Goal: Navigation & Orientation: Find specific page/section

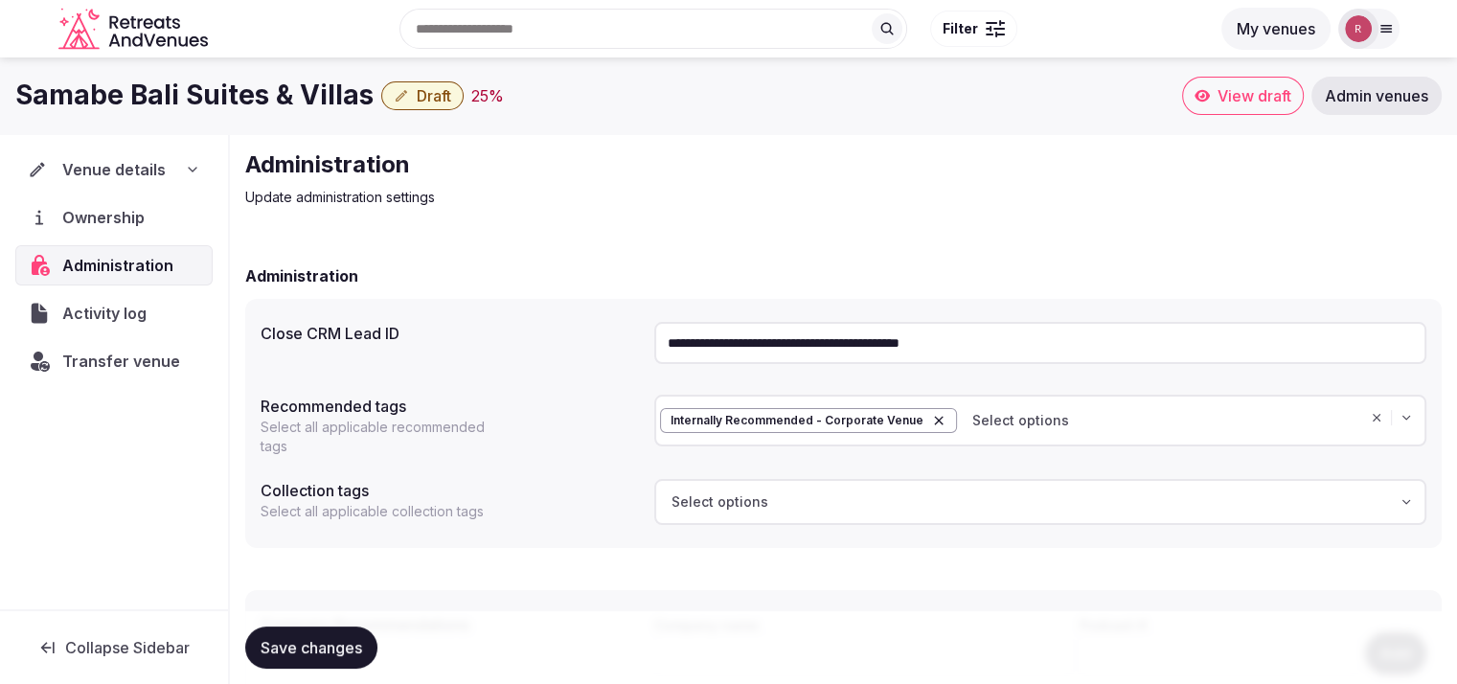
click at [1360, 114] on link "Admin venues" at bounding box center [1376, 96] width 130 height 38
click at [1360, 105] on link "Admin venues" at bounding box center [1376, 96] width 130 height 38
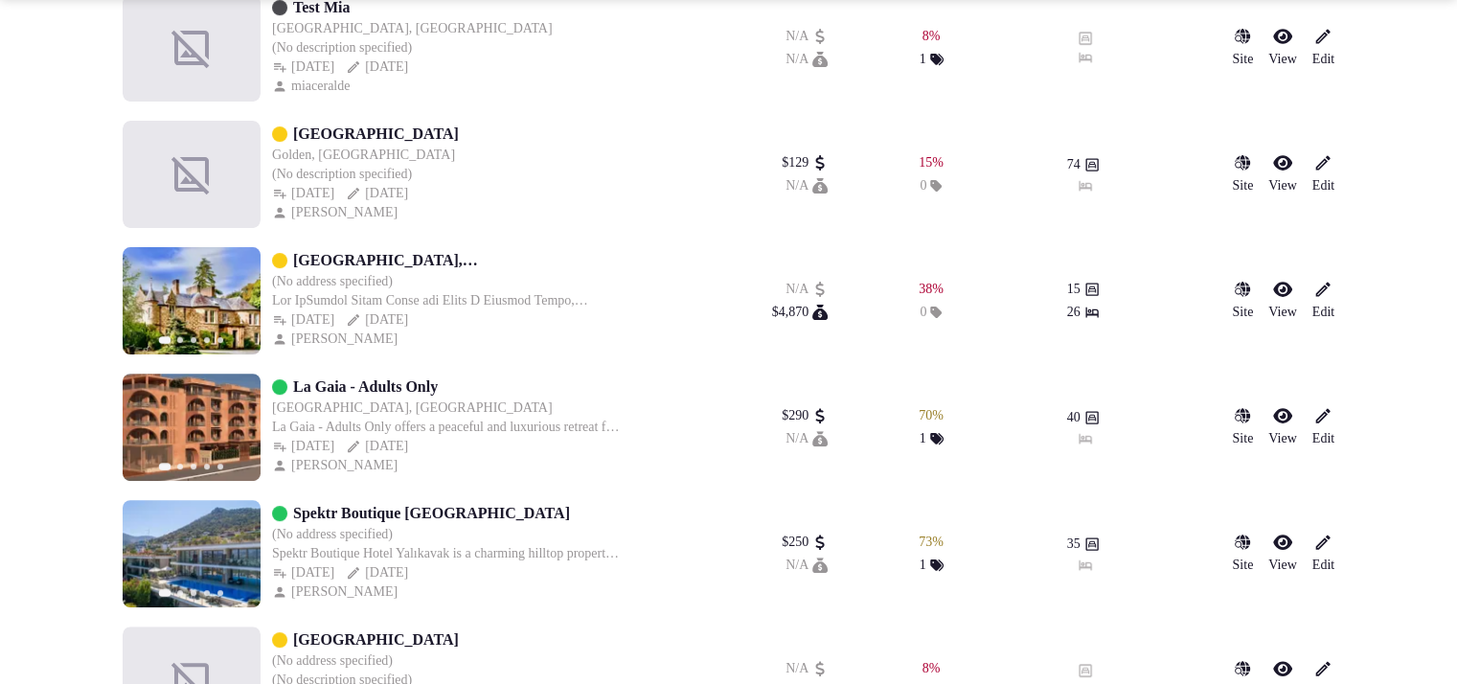
scroll to position [592, 0]
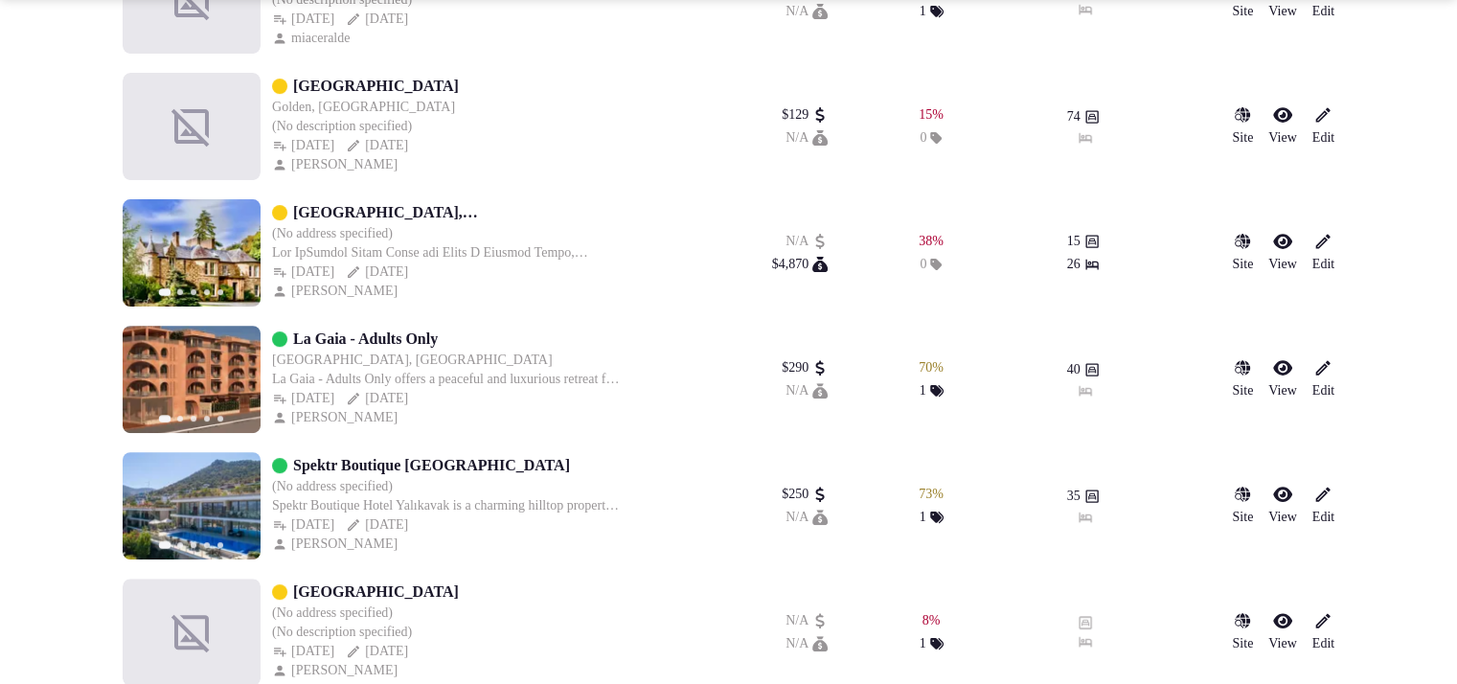
click at [416, 343] on link "La Gaia - Adults Only" at bounding box center [365, 339] width 145 height 23
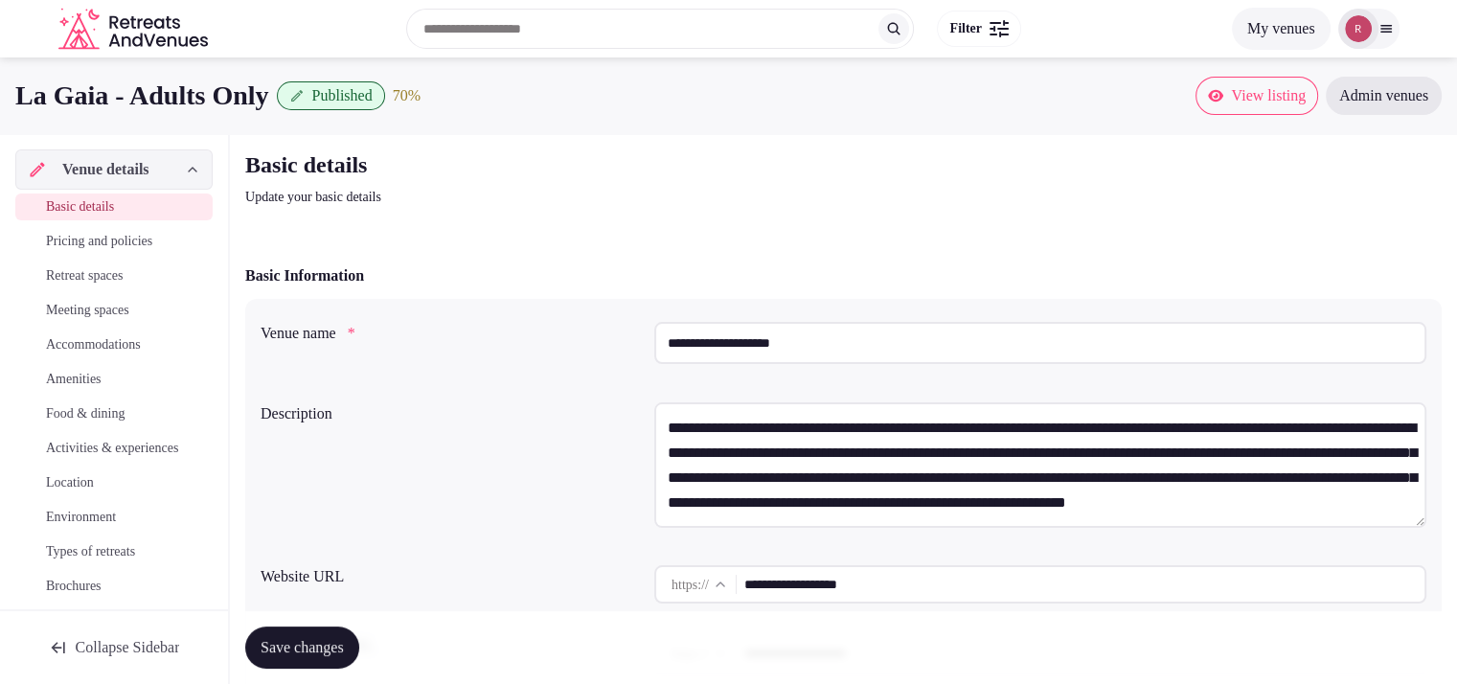
click at [1228, 110] on link "View listing" at bounding box center [1256, 96] width 123 height 38
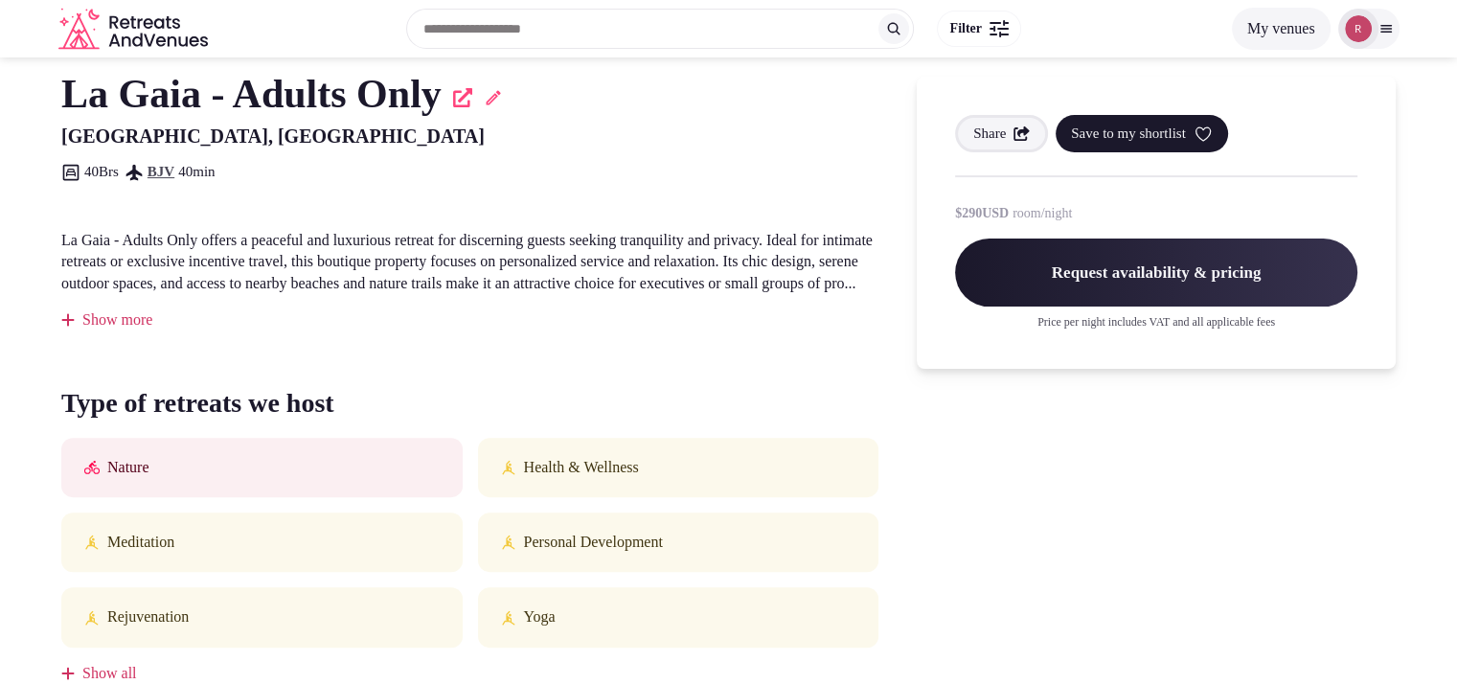
scroll to position [268, 0]
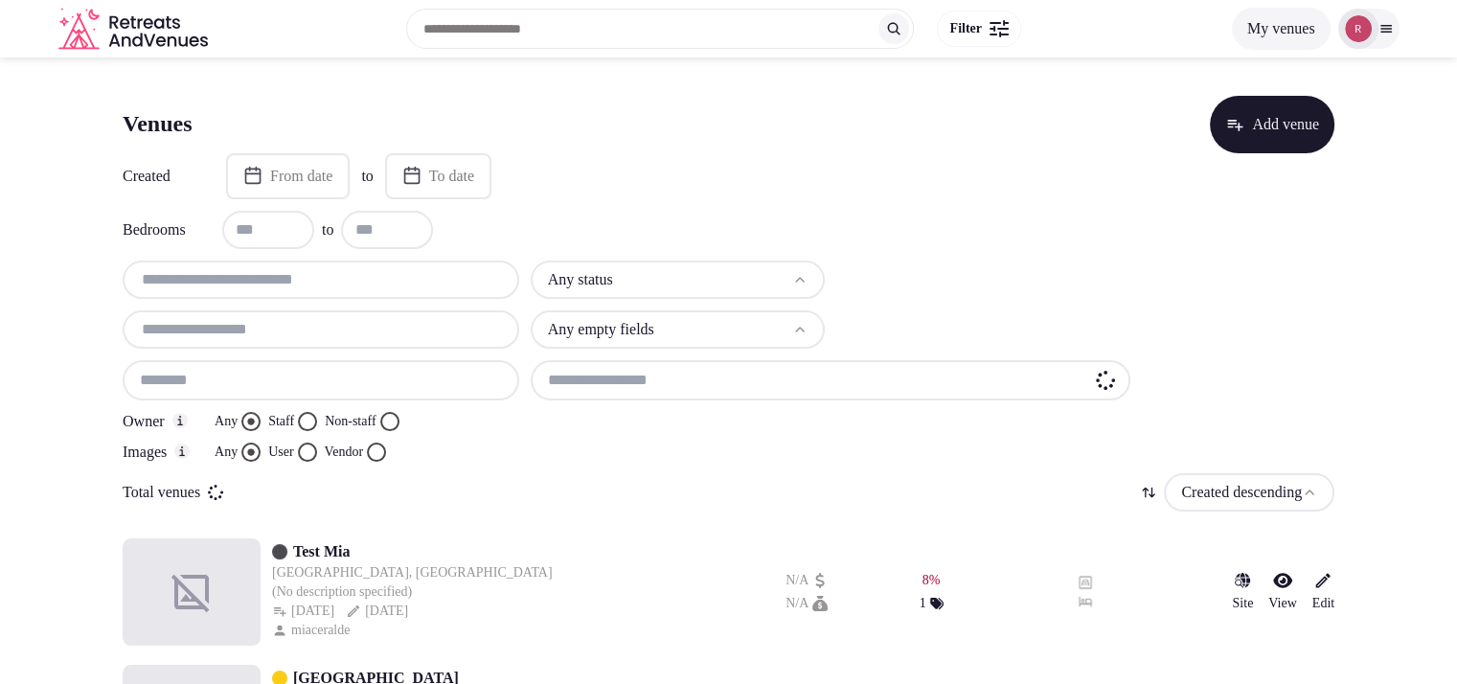
scroll to position [592, 0]
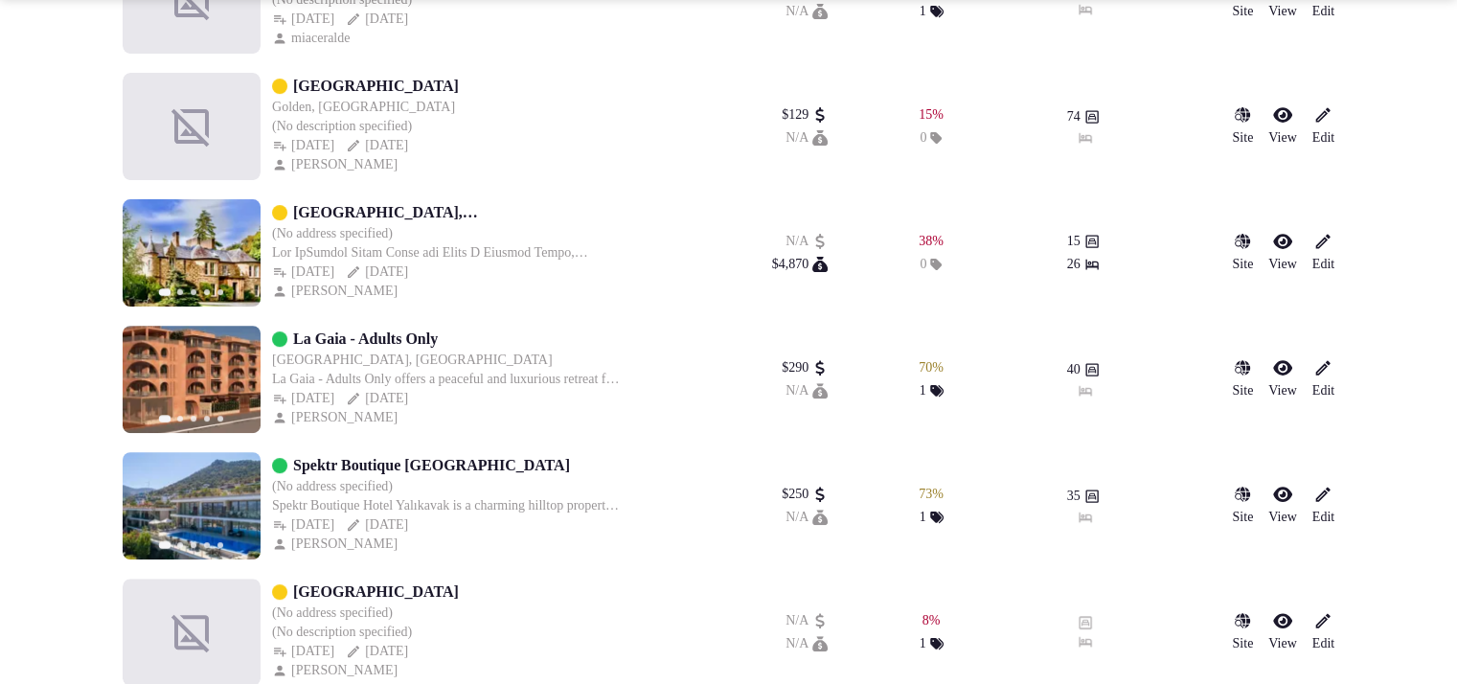
click at [398, 460] on link "Spektr Boutique Hotel Yalikavak" at bounding box center [431, 465] width 277 height 23
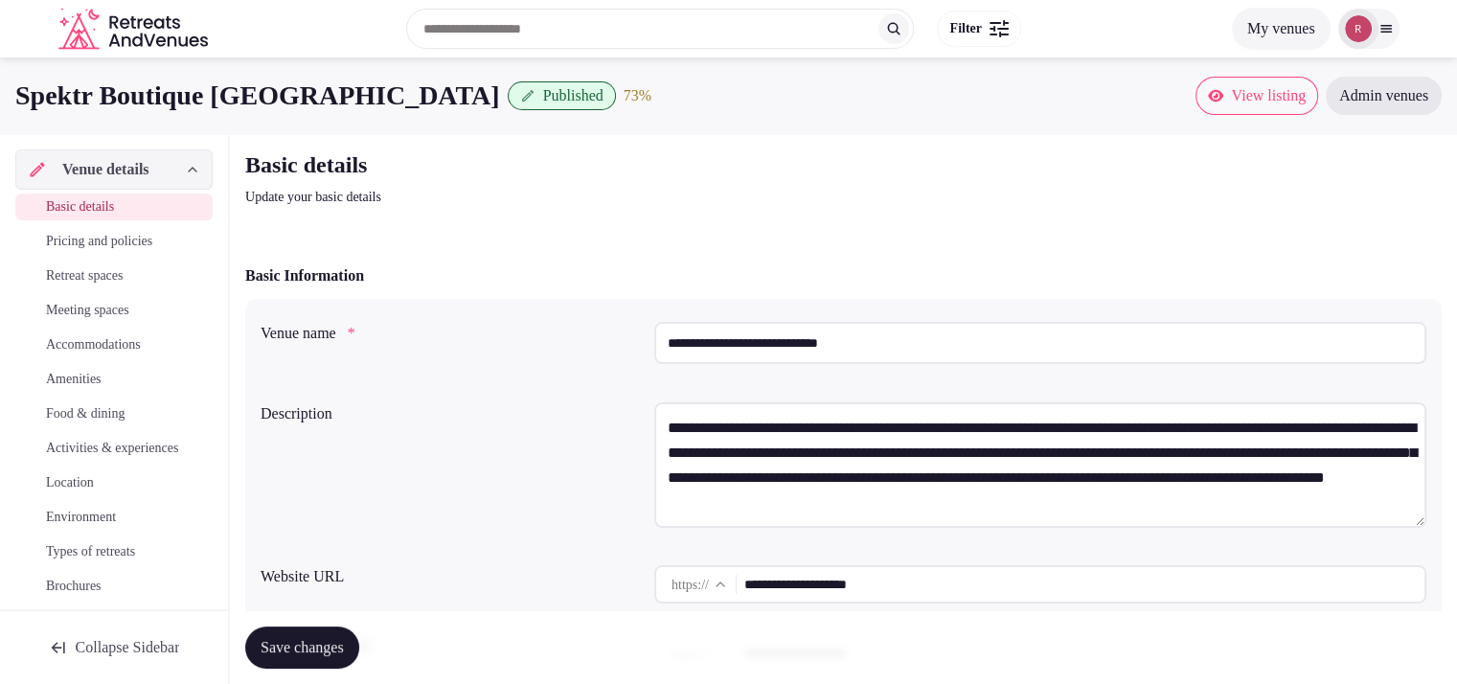
click at [1212, 108] on link "View listing" at bounding box center [1256, 96] width 123 height 38
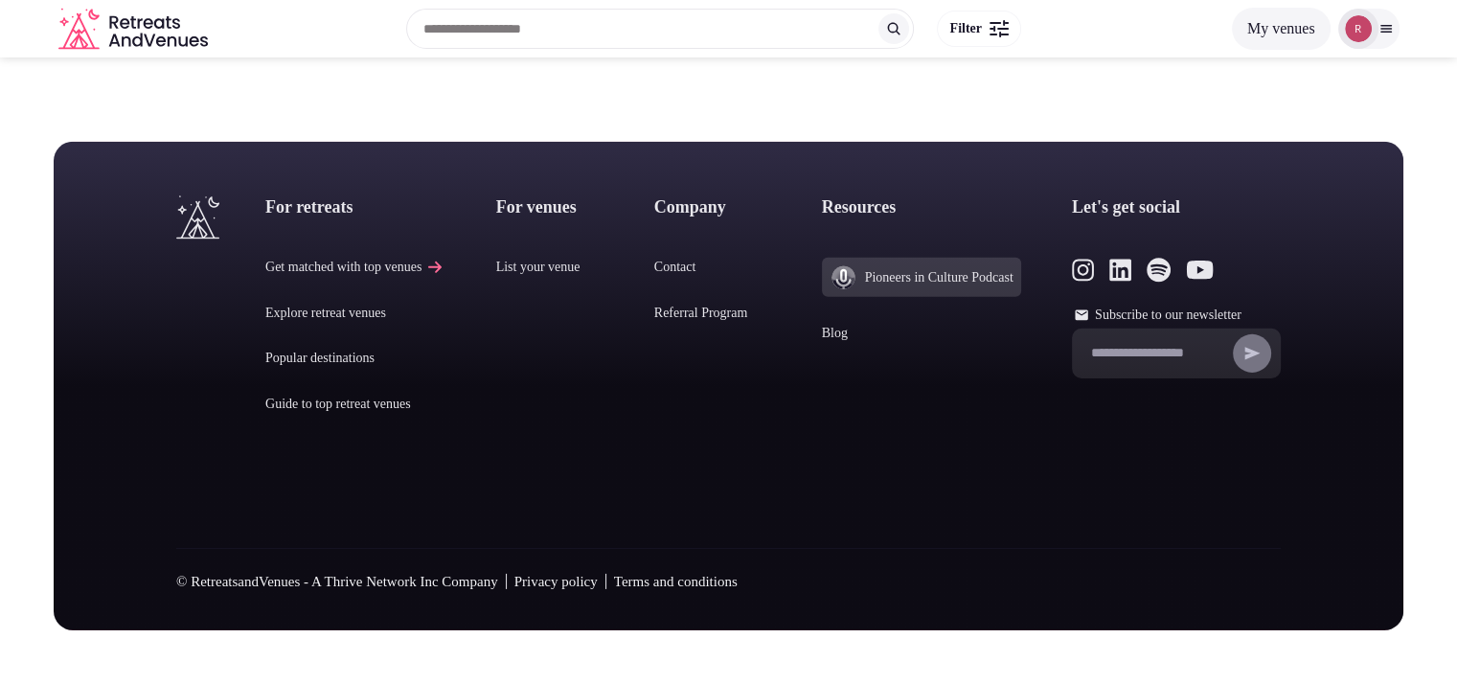
scroll to position [4827, 0]
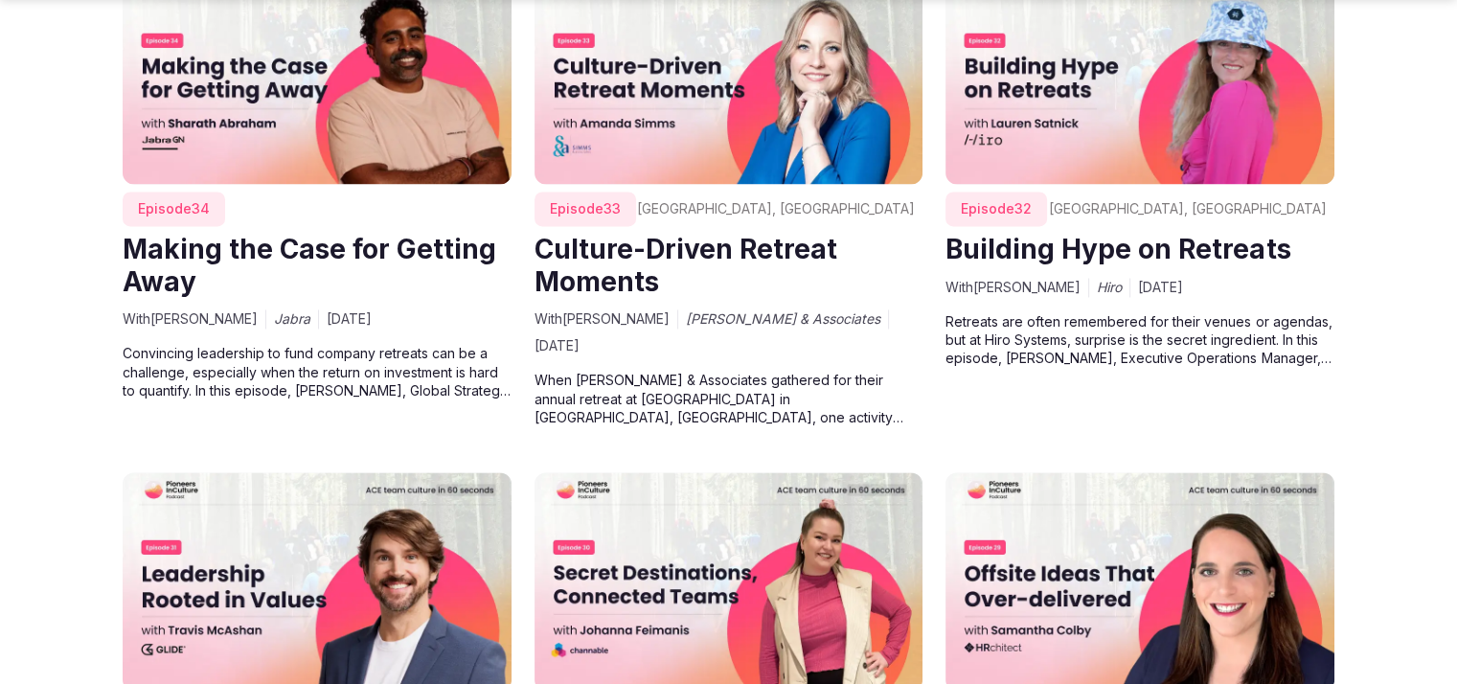
scroll to position [3588, 0]
